Goal: Find specific page/section: Find specific page/section

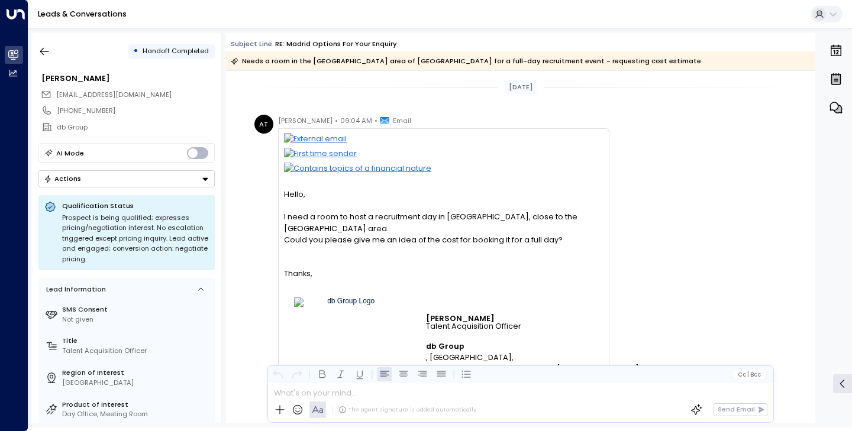
scroll to position [511, 0]
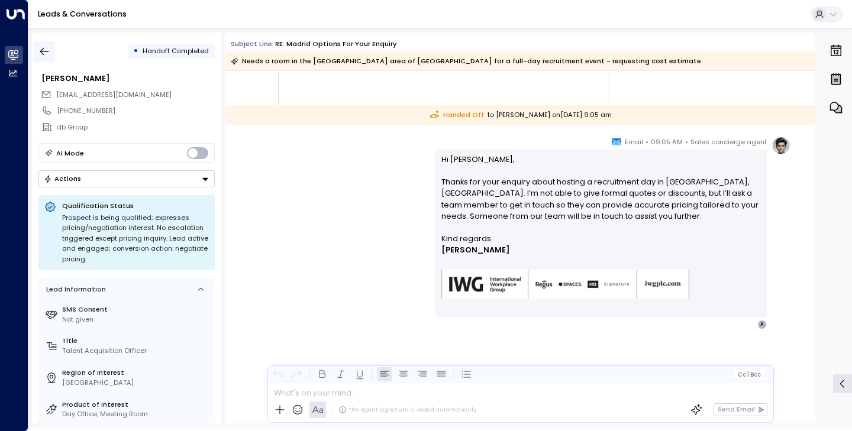
click at [52, 56] on button "button" at bounding box center [44, 51] width 21 height 21
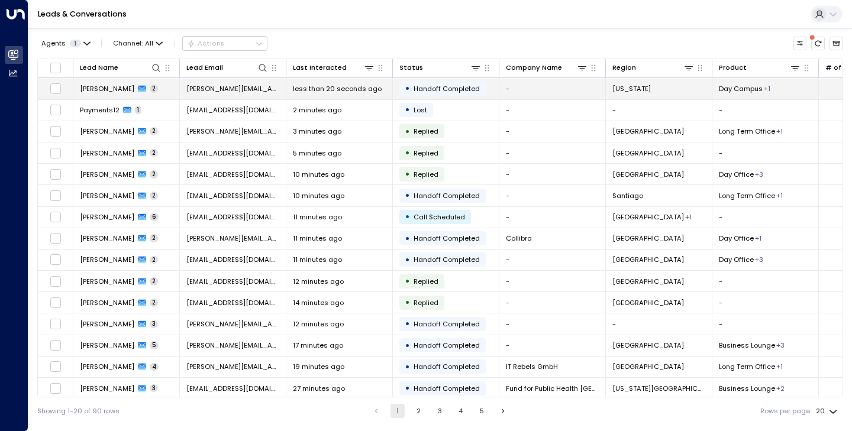
click at [100, 87] on span "[PERSON_NAME]" at bounding box center [107, 88] width 54 height 9
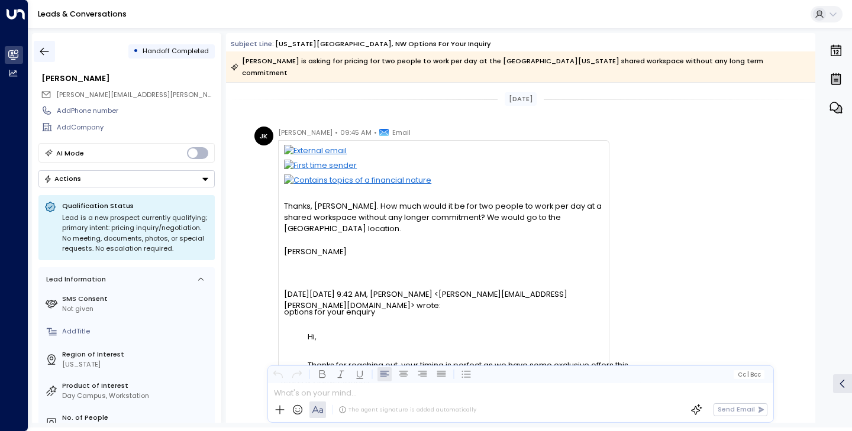
click at [44, 54] on icon "button" at bounding box center [44, 52] width 12 height 12
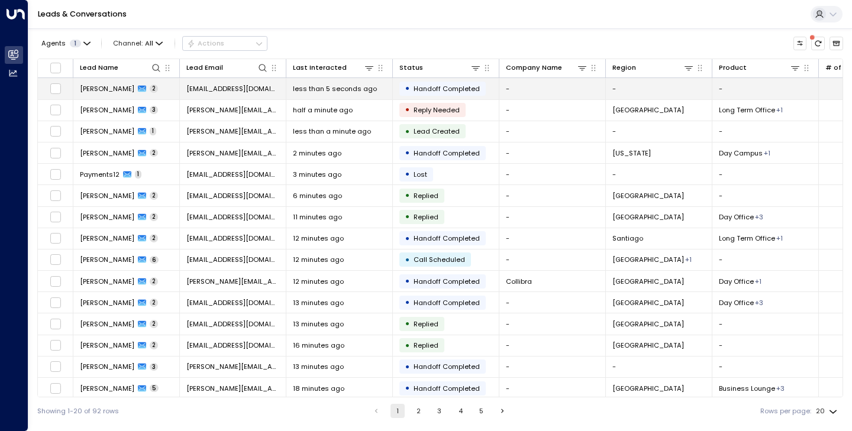
click at [104, 89] on span "[PERSON_NAME]" at bounding box center [107, 88] width 54 height 9
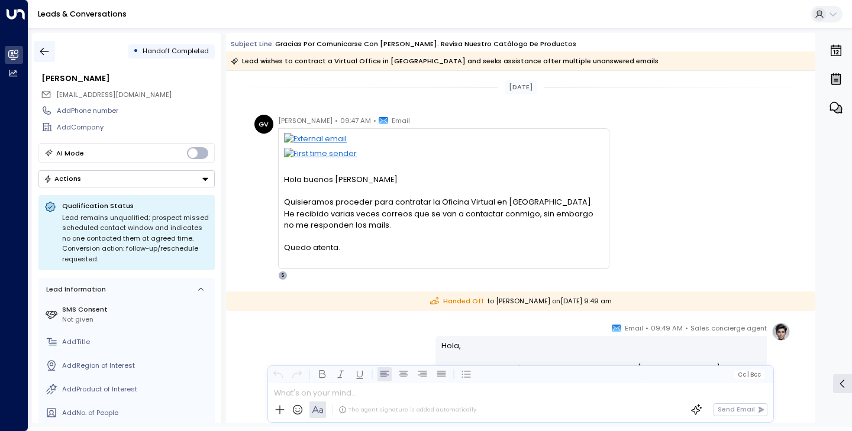
click at [48, 51] on icon "button" at bounding box center [44, 52] width 9 height 8
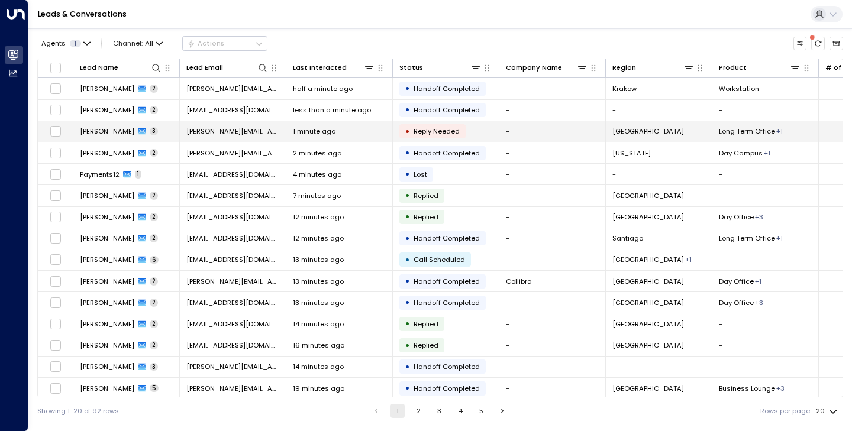
click at [103, 128] on span "[PERSON_NAME]" at bounding box center [107, 131] width 54 height 9
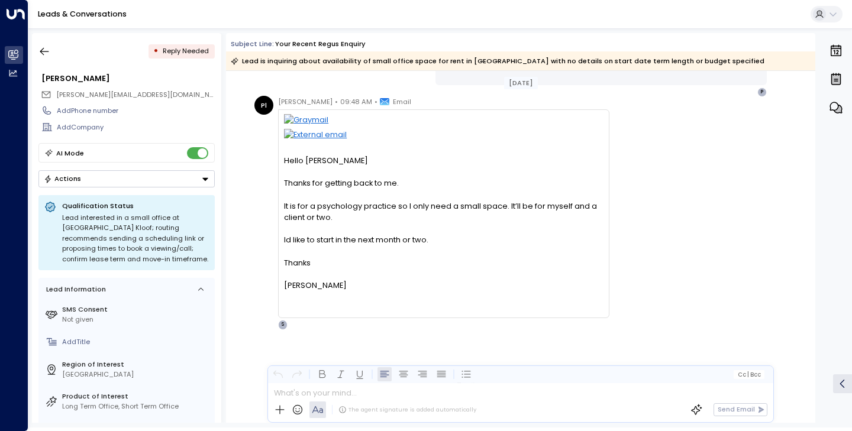
scroll to position [516, 0]
click at [46, 53] on icon "button" at bounding box center [44, 52] width 12 height 12
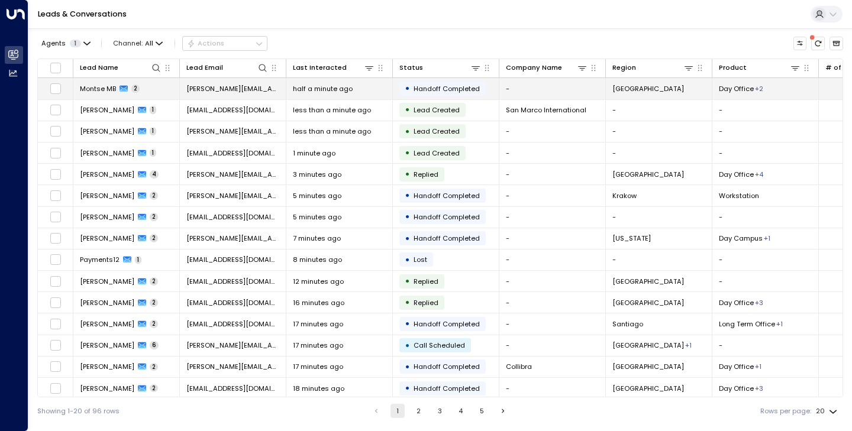
click at [104, 88] on span "Montse MB" at bounding box center [98, 88] width 36 height 9
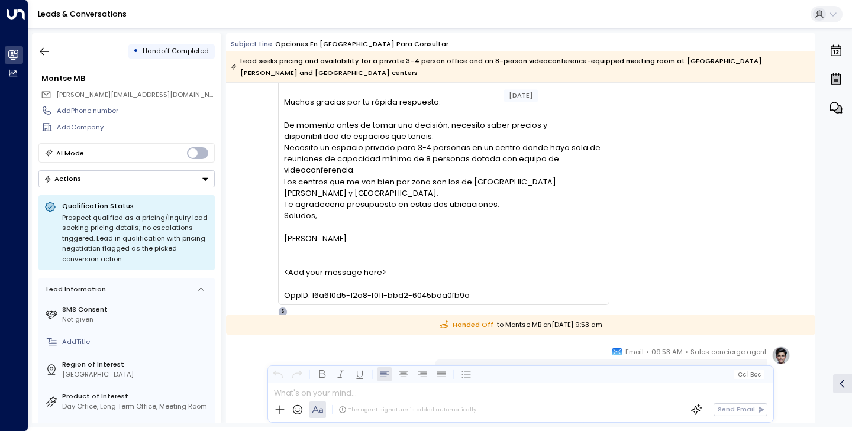
scroll to position [347, 0]
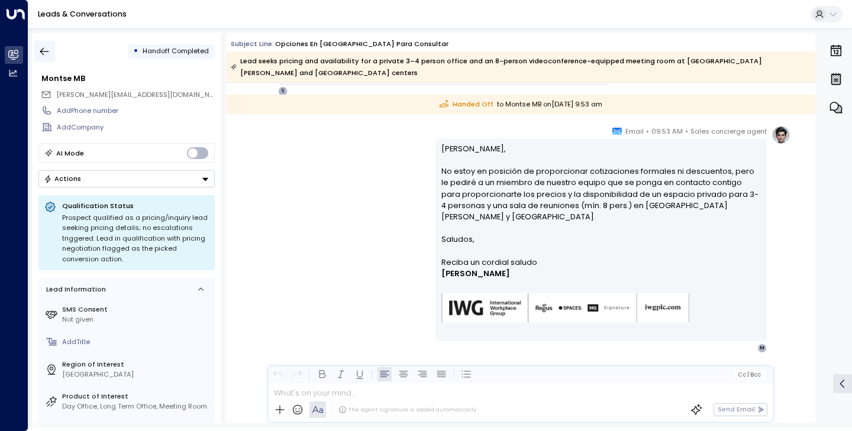
click at [47, 53] on icon "button" at bounding box center [44, 52] width 12 height 12
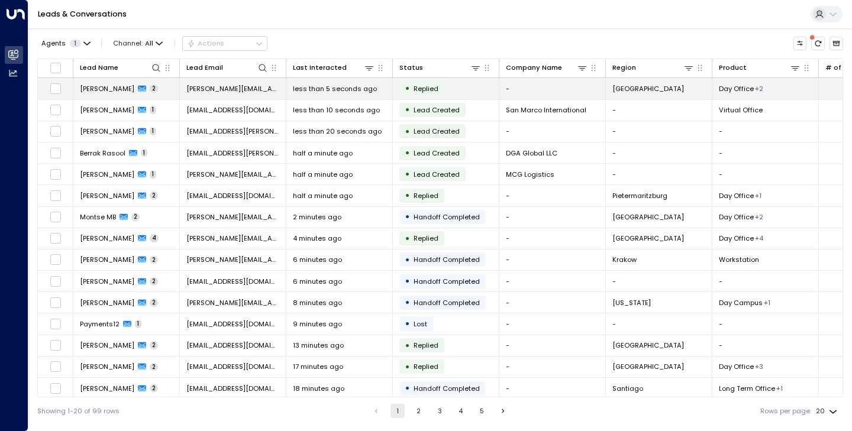
click at [111, 88] on span "Giacomo Ciccarelli" at bounding box center [107, 88] width 54 height 9
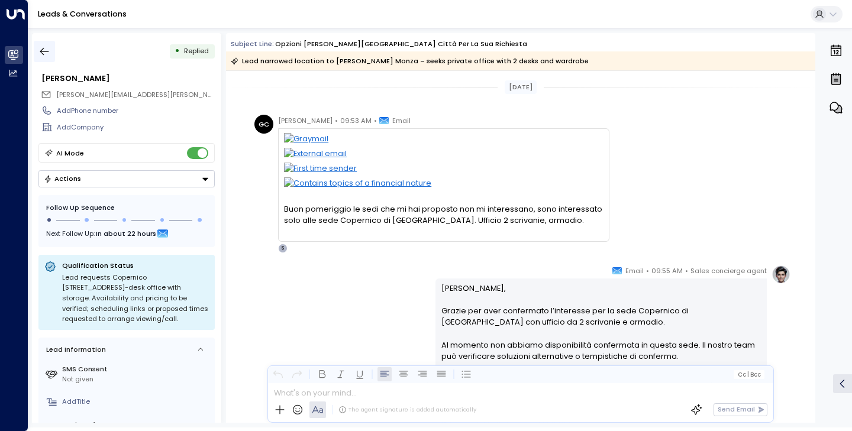
click at [46, 54] on icon "button" at bounding box center [44, 52] width 12 height 12
